Goal: Task Accomplishment & Management: Use online tool/utility

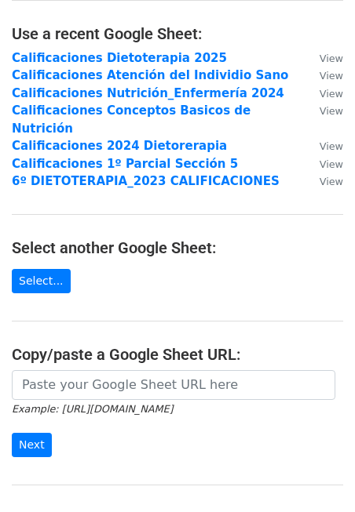
scroll to position [82, 0]
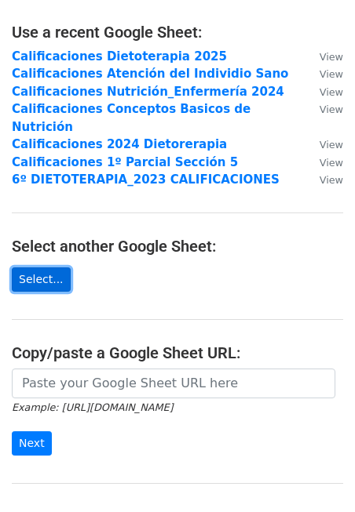
click at [38, 268] on link "Select..." at bounding box center [41, 280] width 59 height 24
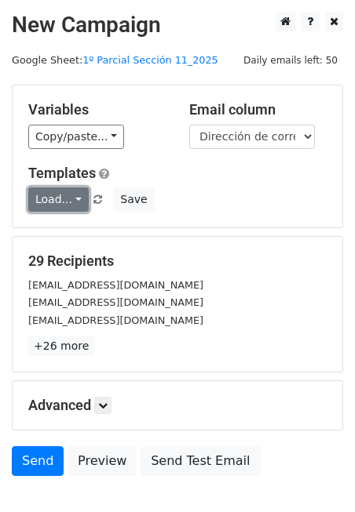
click at [66, 195] on link "Load..." at bounding box center [58, 200] width 60 height 24
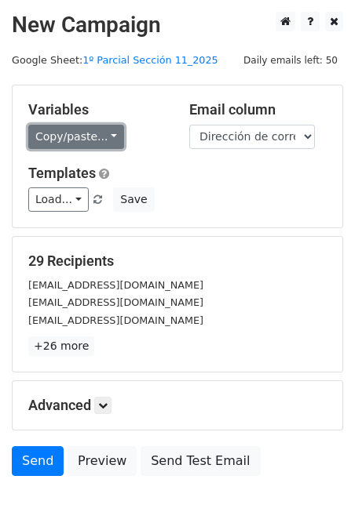
click at [89, 129] on link "Copy/paste..." at bounding box center [76, 137] width 96 height 24
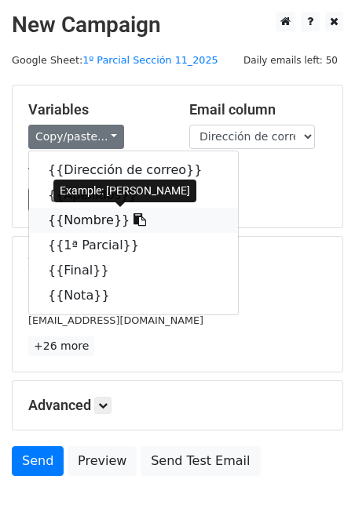
click at [92, 220] on link "{{Nombre}}" at bounding box center [133, 220] width 209 height 25
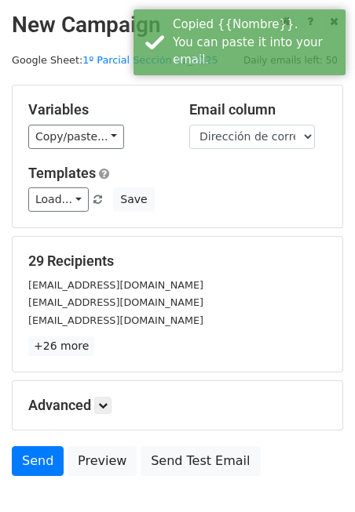
click at [49, 150] on div "Variables Copy/paste... {{Dirección de correo}} {{Apellidos}} {{Nombre}} {{1ª P…" at bounding box center [178, 157] width 330 height 142
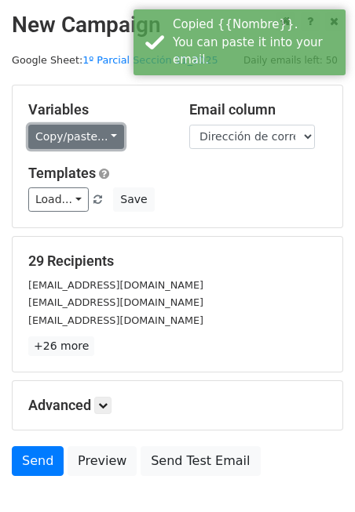
click at [49, 139] on link "Copy/paste..." at bounding box center [76, 137] width 96 height 24
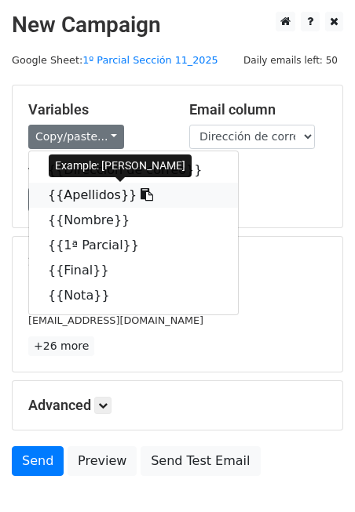
click at [71, 186] on link "{{Apellidos}}" at bounding box center [133, 195] width 209 height 25
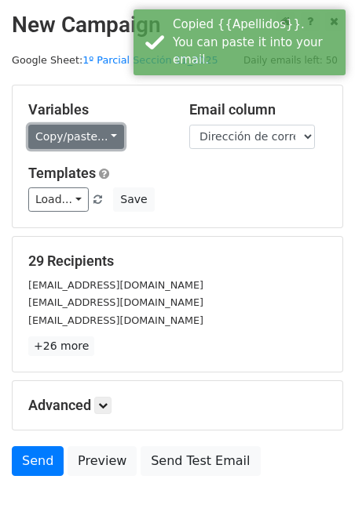
click at [105, 135] on link "Copy/paste..." at bounding box center [76, 137] width 96 height 24
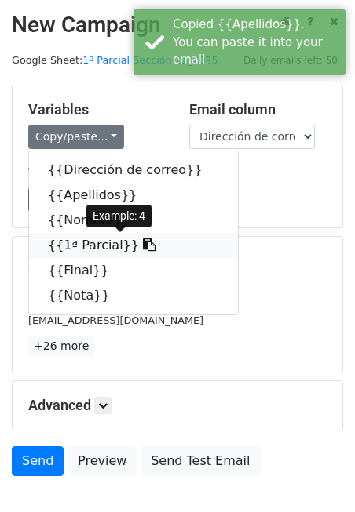
click at [100, 248] on link "{{1ª Parcial}}" at bounding box center [133, 245] width 209 height 25
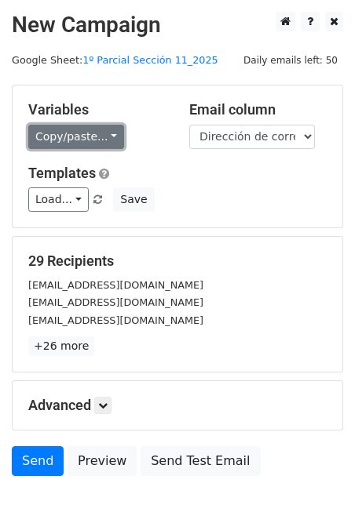
click at [82, 137] on link "Copy/paste..." at bounding box center [76, 137] width 96 height 24
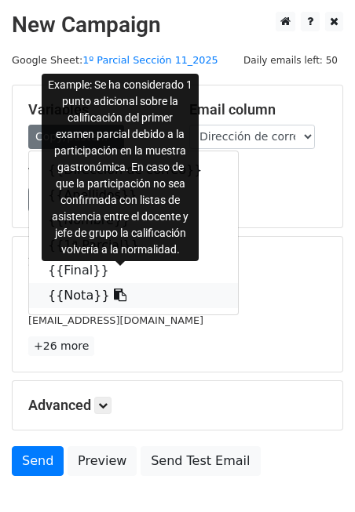
click at [79, 289] on link "{{Nota}}" at bounding box center [133, 295] width 209 height 25
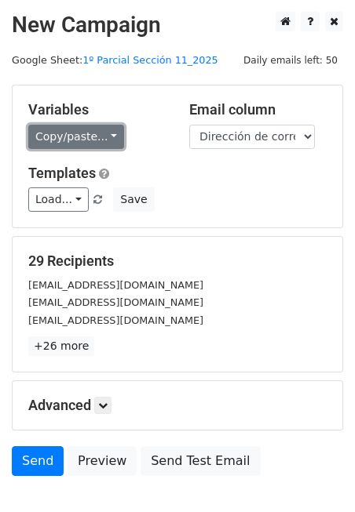
click at [64, 140] on link "Copy/paste..." at bounding box center [76, 137] width 96 height 24
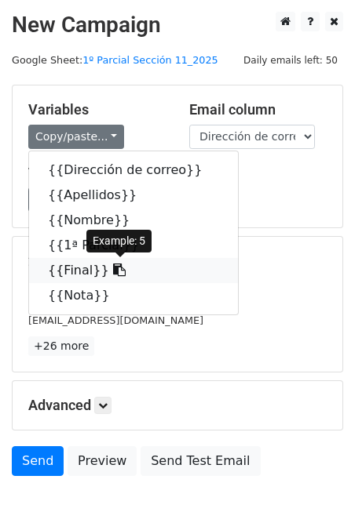
click at [75, 272] on link "{{Final}}" at bounding box center [133, 270] width 209 height 25
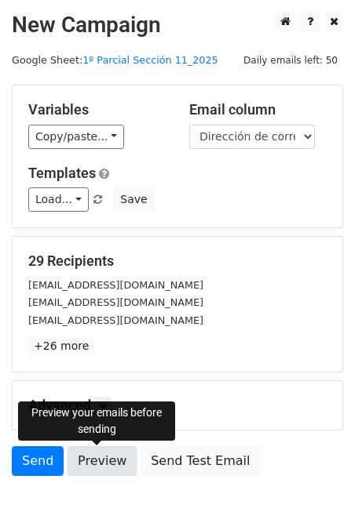
click at [96, 455] on link "Preview" at bounding box center [101, 461] width 69 height 30
click at [107, 460] on link "Preview" at bounding box center [101, 461] width 69 height 30
click at [101, 461] on link "Preview" at bounding box center [101, 461] width 69 height 30
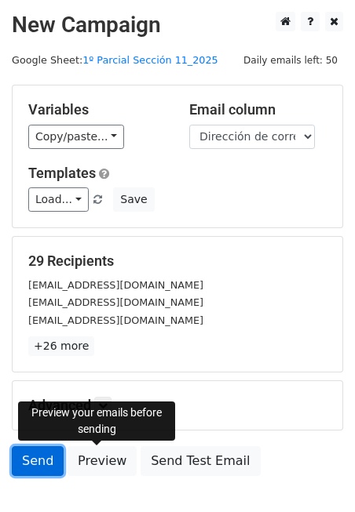
click at [40, 460] on link "Send" at bounding box center [38, 461] width 52 height 30
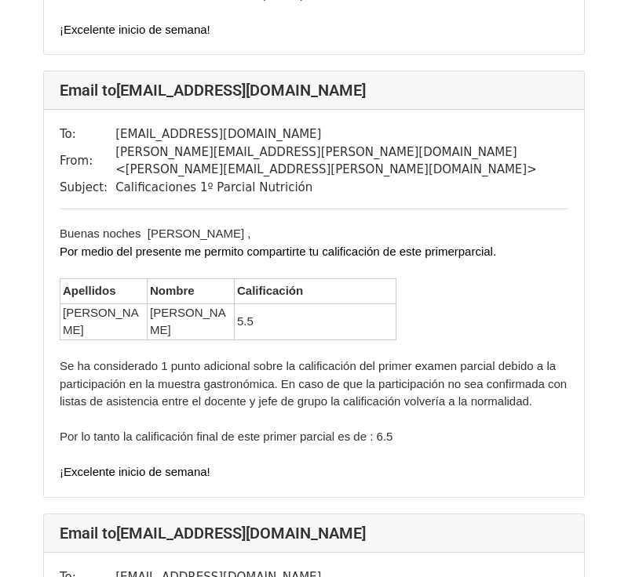
scroll to position [12385, 0]
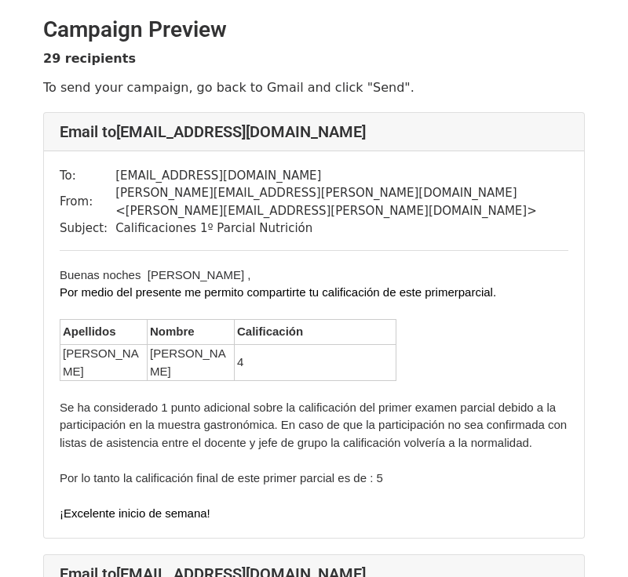
click at [512, 319] on div "Apellidos Nombre Calificación Mastache Perez Alan Alejandro 4" at bounding box center [314, 350] width 508 height 62
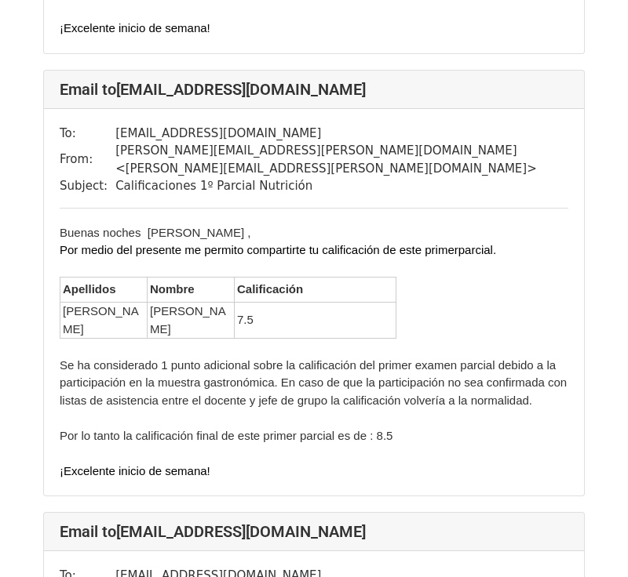
scroll to position [4437, 0]
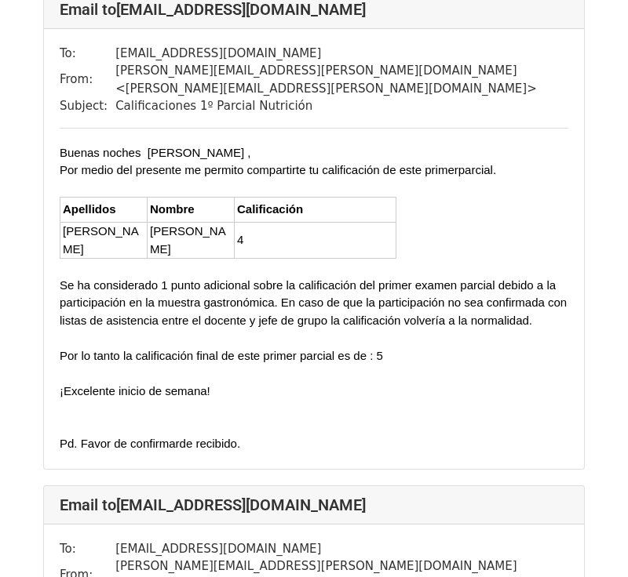
scroll to position [122, 0]
